Goal: Task Accomplishment & Management: Use online tool/utility

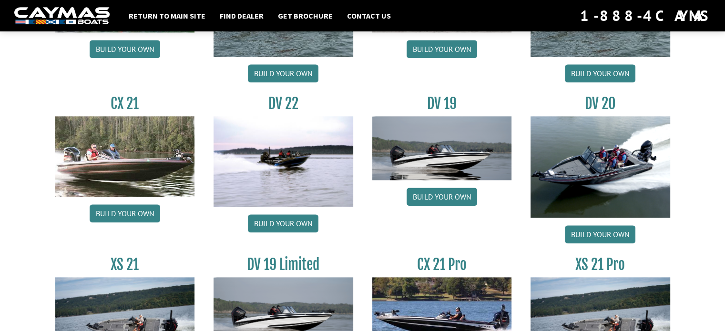
scroll to position [1096, 0]
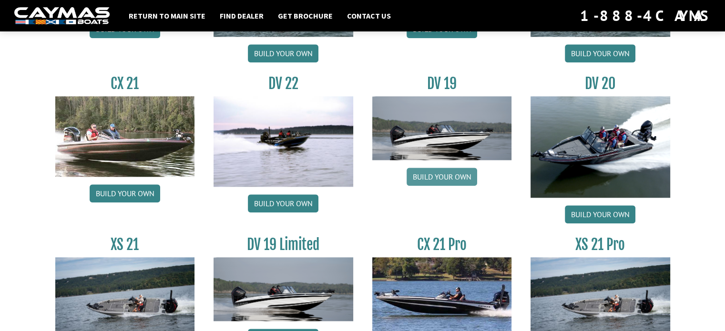
click at [450, 177] on link "Build your own" at bounding box center [442, 177] width 71 height 18
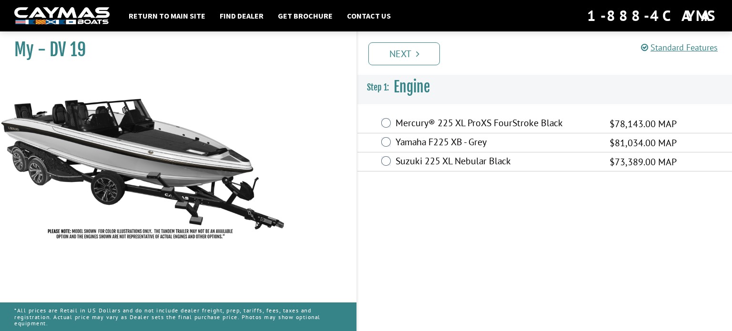
click at [303, 192] on div "My - DV 19" at bounding box center [173, 192] width 366 height 331
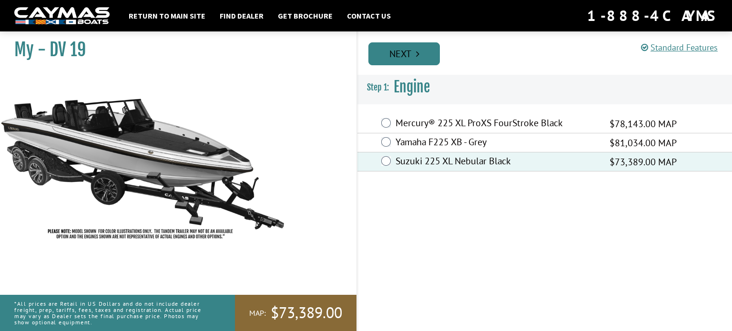
click at [402, 49] on link "Next" at bounding box center [404, 53] width 72 height 23
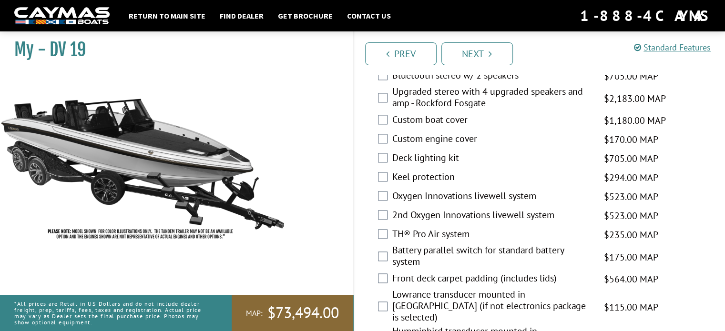
scroll to position [1335, 0]
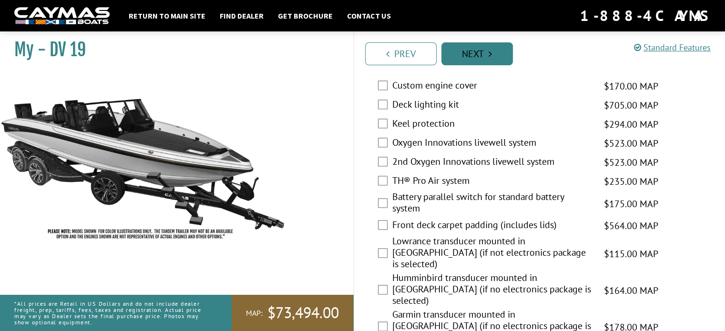
click at [488, 51] on link "Next" at bounding box center [477, 53] width 72 height 23
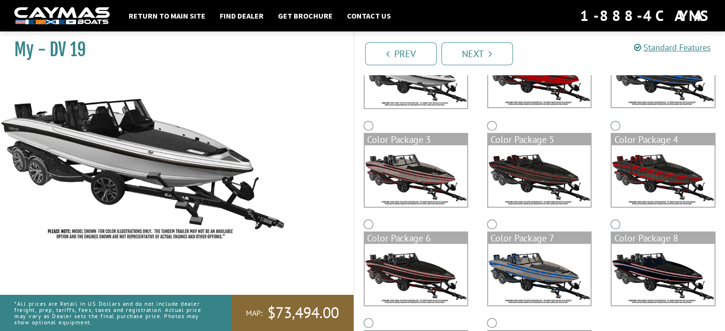
scroll to position [0, 0]
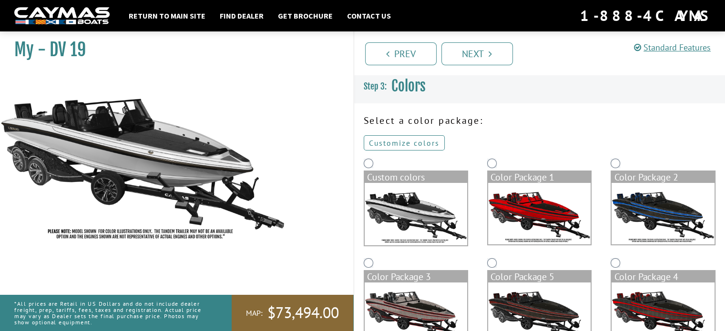
click at [412, 143] on link "Customize colors" at bounding box center [404, 142] width 81 height 15
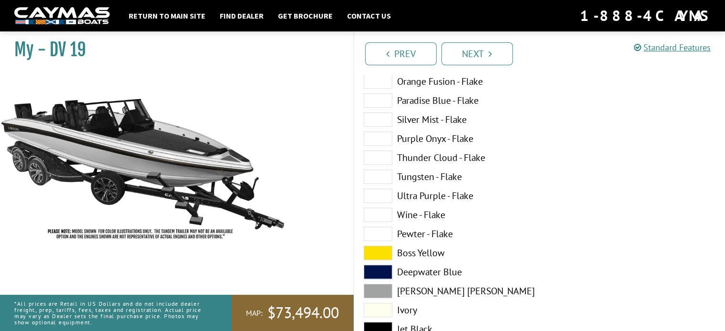
scroll to position [286, 0]
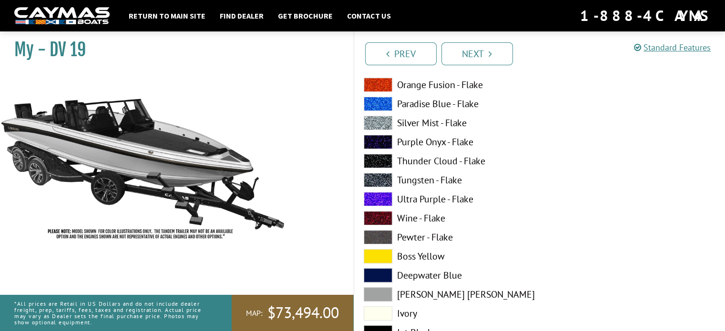
click at [379, 198] on span at bounding box center [378, 199] width 29 height 14
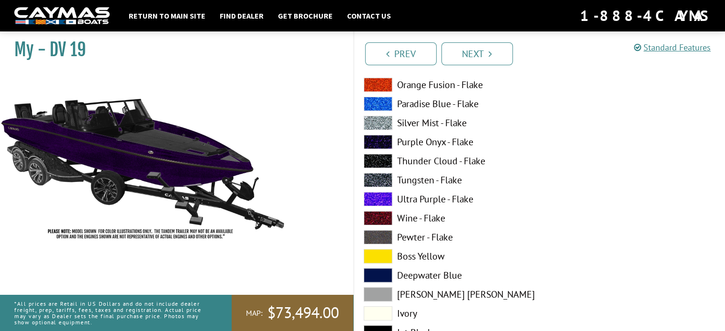
click at [375, 293] on span at bounding box center [378, 294] width 29 height 14
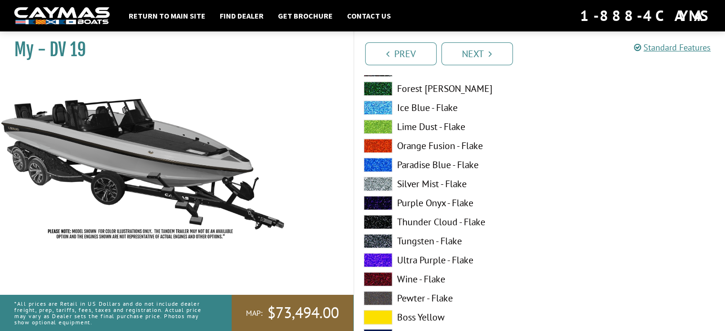
scroll to position [810, 0]
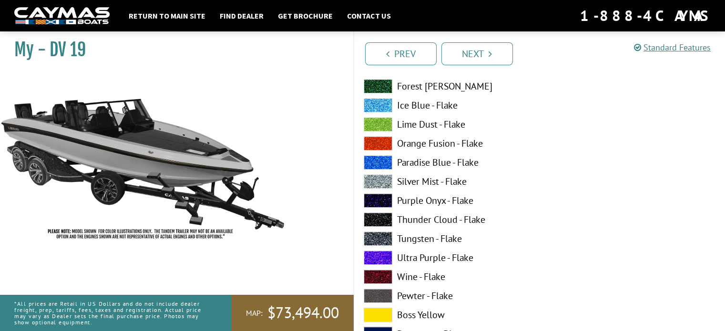
click at [378, 258] on span at bounding box center [378, 258] width 29 height 14
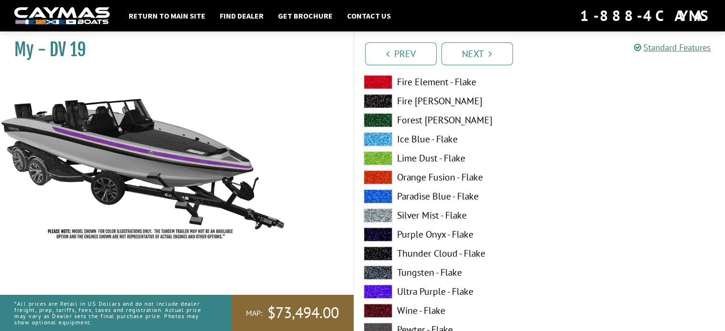
scroll to position [1382, 0]
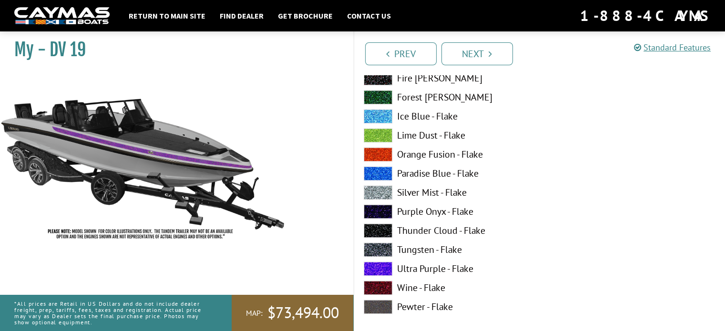
click at [371, 266] on span at bounding box center [378, 269] width 29 height 14
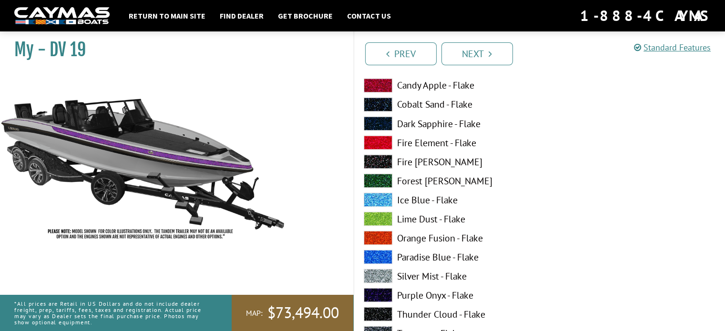
scroll to position [1716, 0]
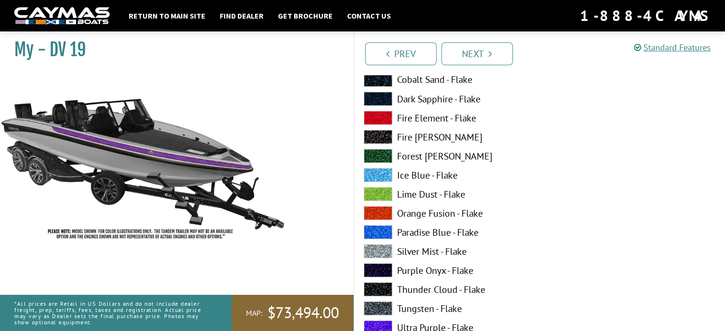
click at [373, 326] on span at bounding box center [378, 327] width 29 height 14
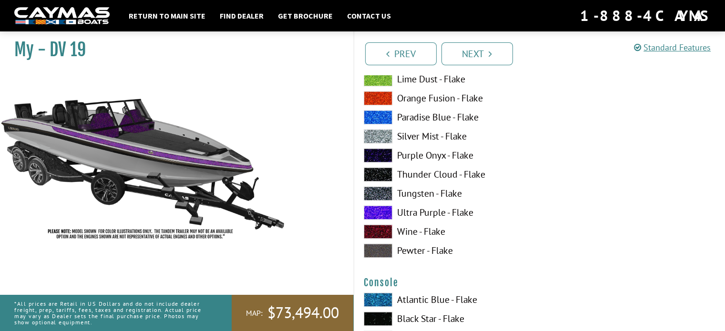
scroll to position [1430, 0]
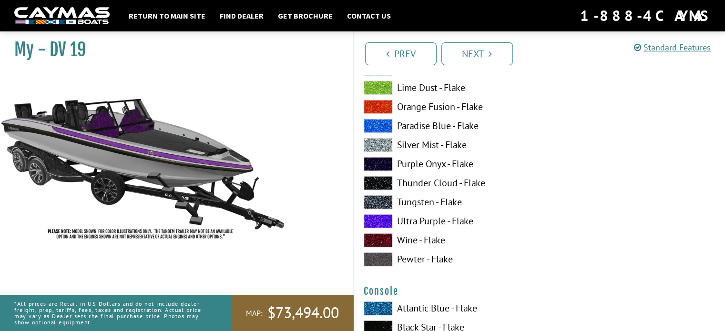
click at [379, 223] on span at bounding box center [378, 221] width 29 height 14
click at [380, 218] on span at bounding box center [378, 221] width 29 height 14
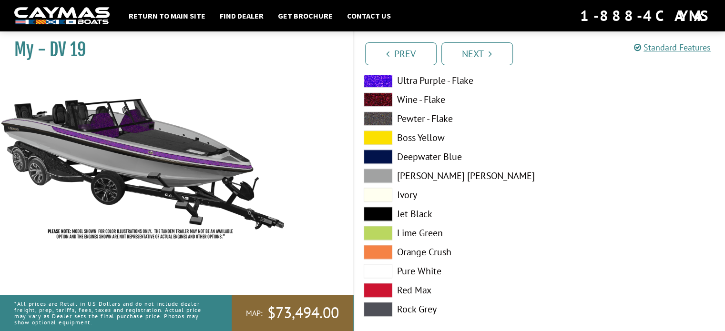
scroll to position [953, 0]
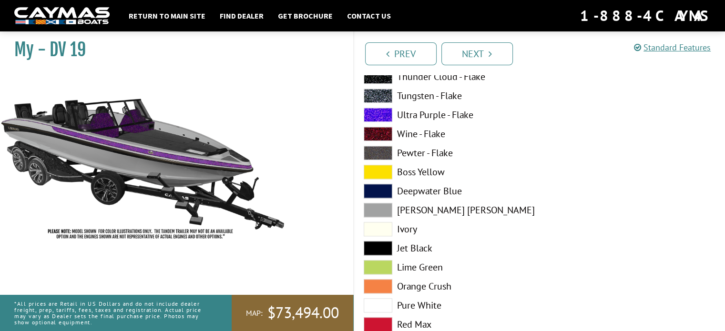
click at [376, 114] on span at bounding box center [378, 115] width 29 height 14
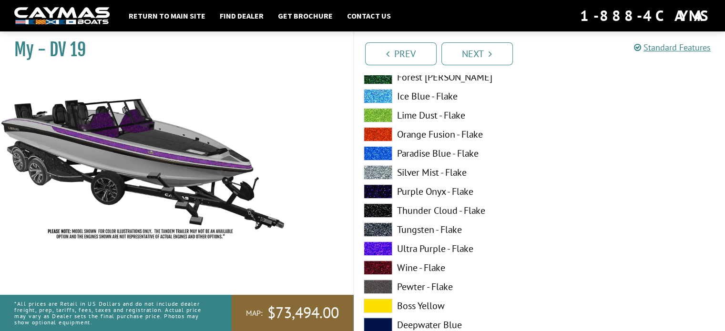
scroll to position [238, 0]
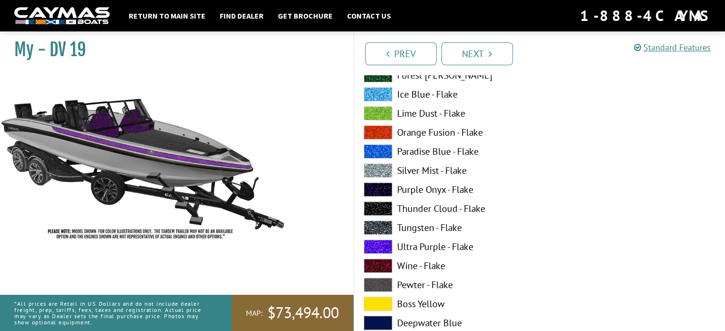
click at [386, 245] on span at bounding box center [378, 247] width 29 height 14
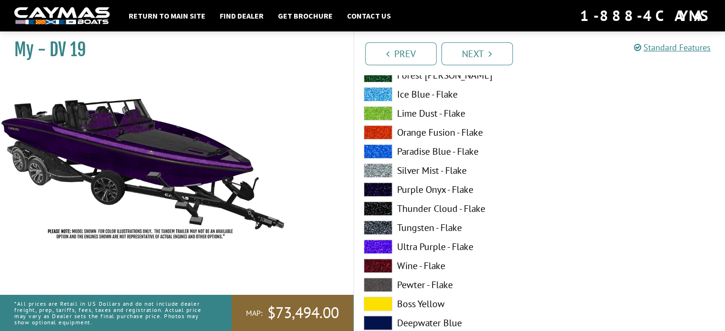
click at [386, 245] on span at bounding box center [378, 247] width 29 height 14
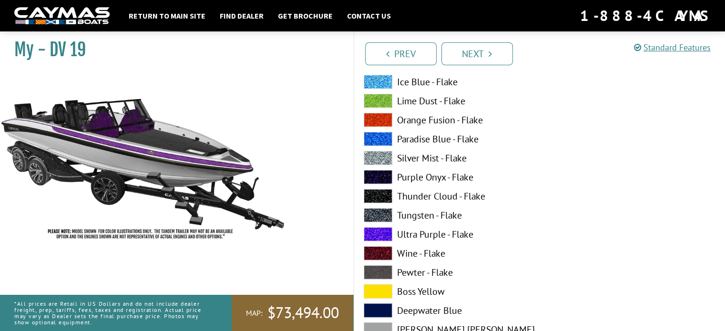
scroll to position [2622, 0]
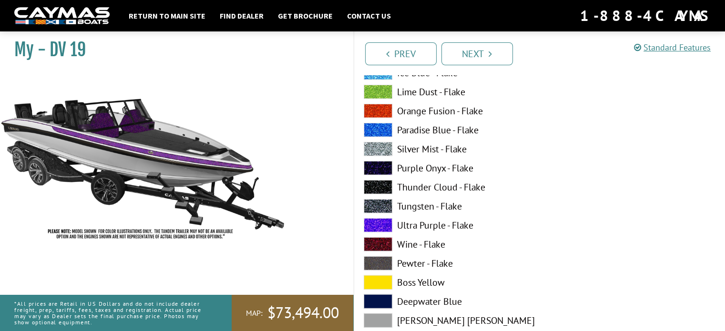
click at [375, 226] on span at bounding box center [378, 225] width 29 height 14
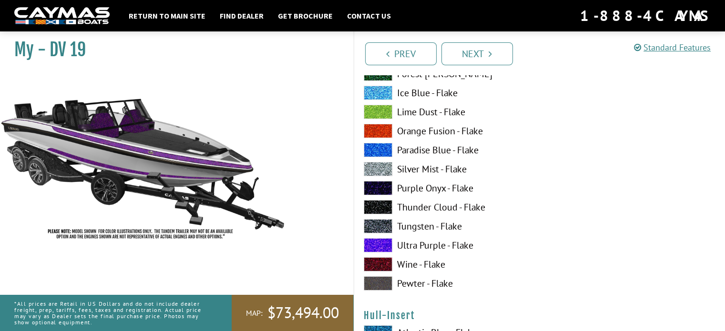
scroll to position [3194, 0]
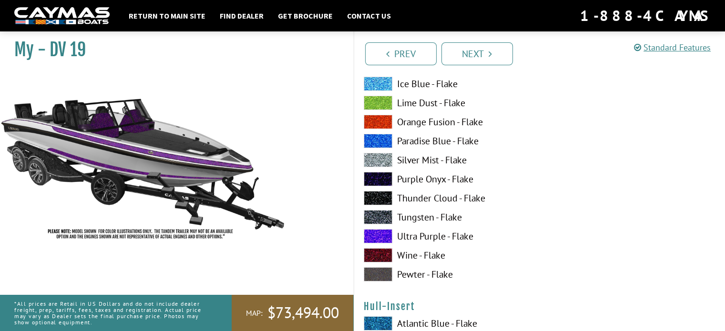
click at [379, 235] on span at bounding box center [378, 236] width 29 height 14
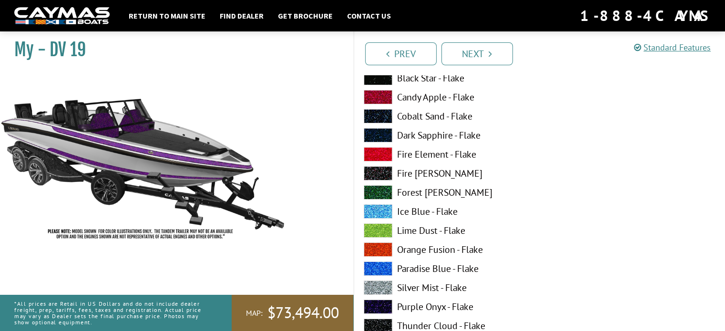
scroll to position [3528, 0]
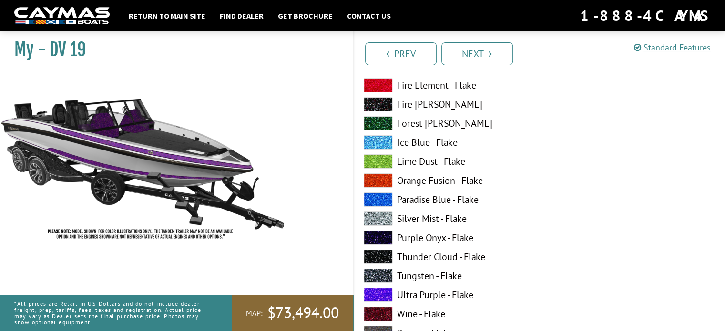
click at [370, 291] on span at bounding box center [378, 295] width 29 height 14
click at [372, 158] on span at bounding box center [378, 161] width 29 height 14
